Goal: Transaction & Acquisition: Book appointment/travel/reservation

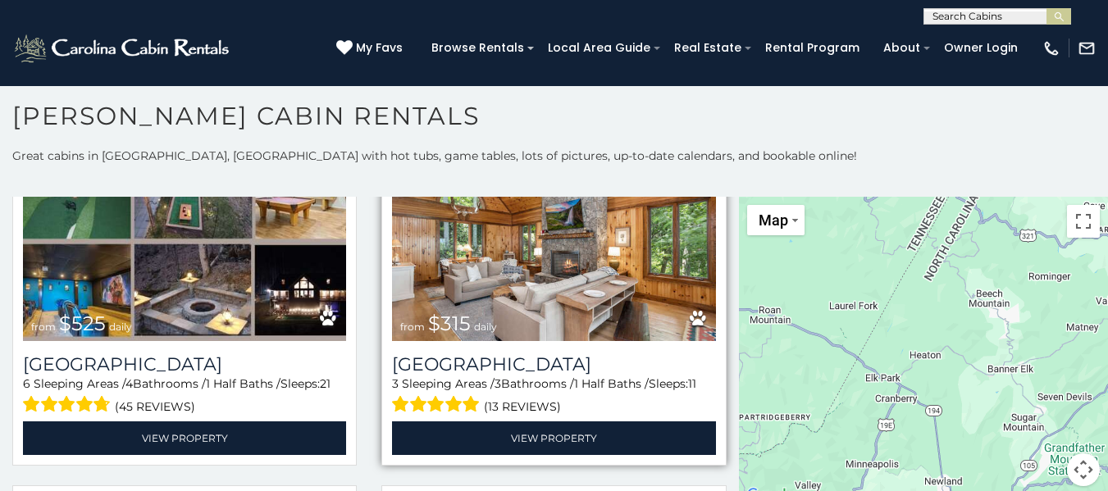
scroll to position [410, 0]
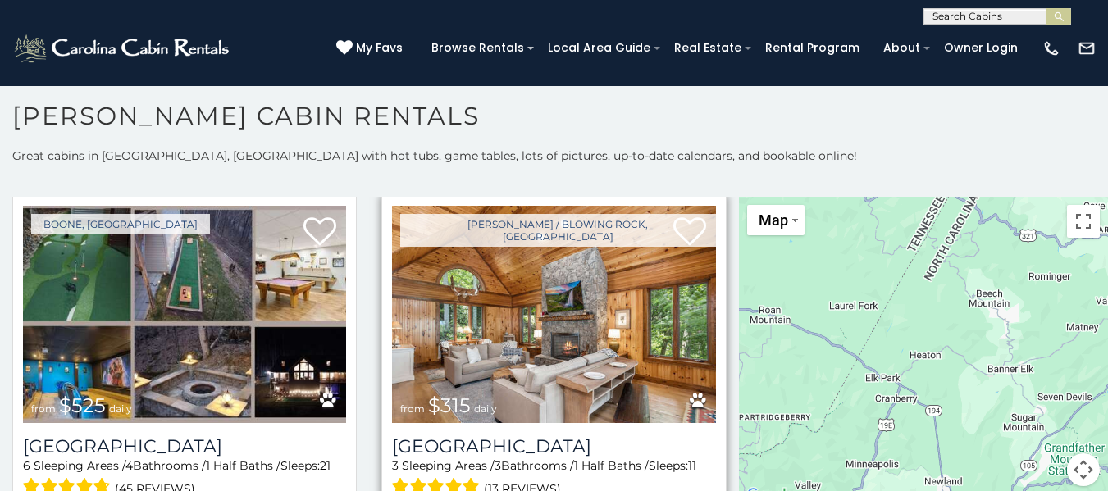
click at [519, 299] on img at bounding box center [553, 314] width 323 height 217
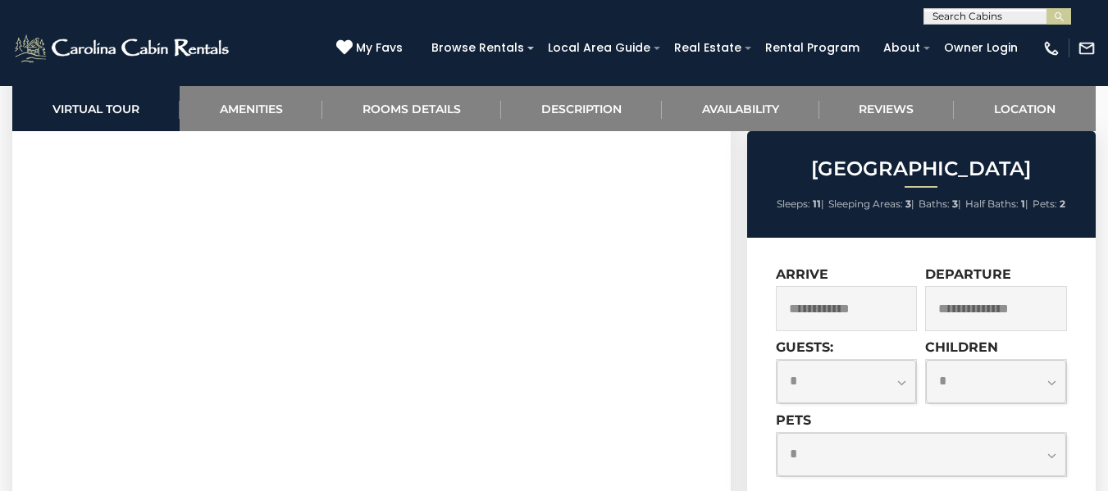
scroll to position [984, 0]
click at [861, 308] on input "text" at bounding box center [847, 308] width 142 height 45
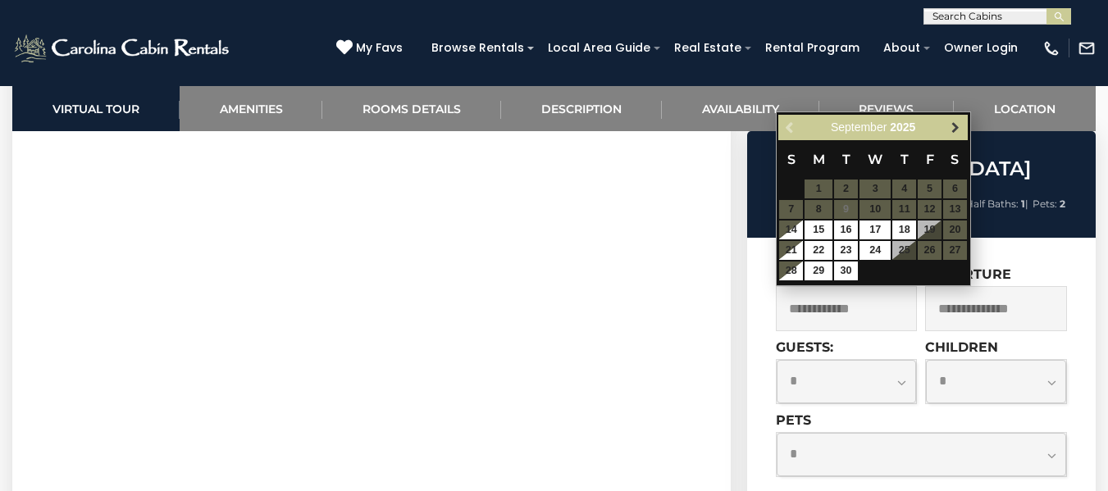
click at [957, 123] on span "Next" at bounding box center [955, 127] width 13 height 13
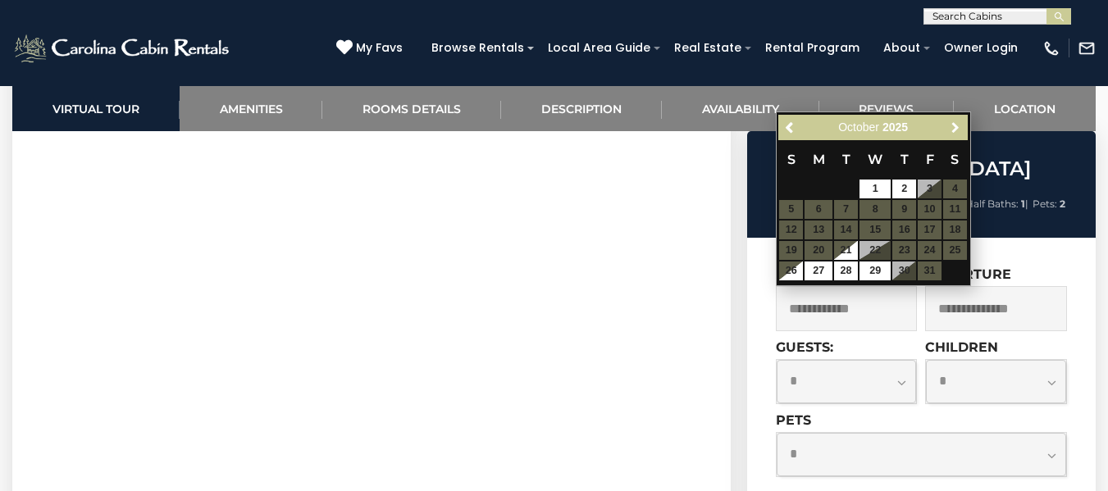
click at [957, 123] on span "Next" at bounding box center [955, 127] width 13 height 13
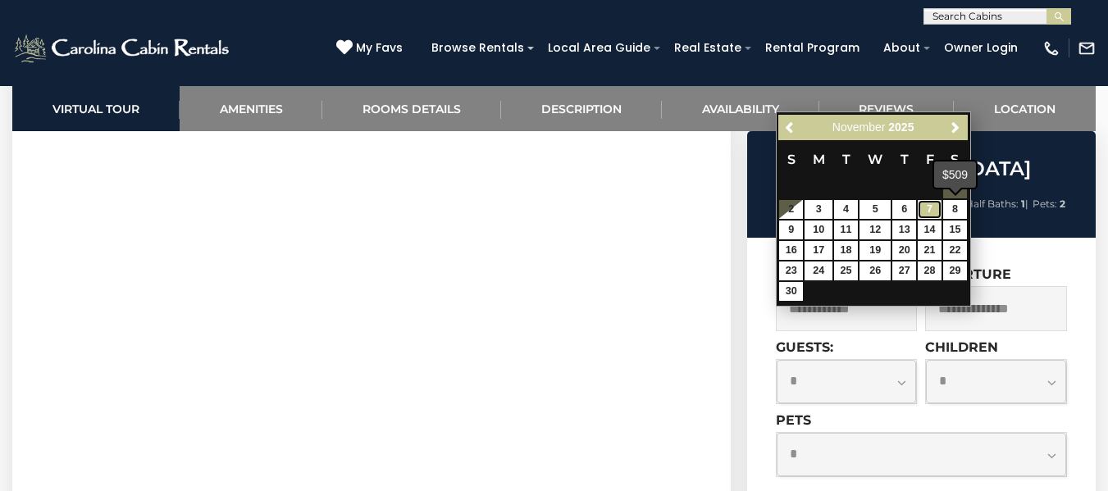
click at [934, 209] on link "7" at bounding box center [930, 209] width 24 height 19
type input "**********"
